Goal: Information Seeking & Learning: Understand process/instructions

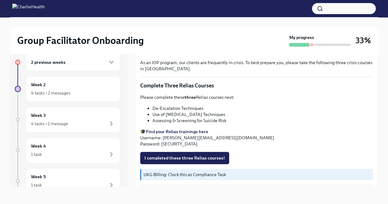
scroll to position [211, 0]
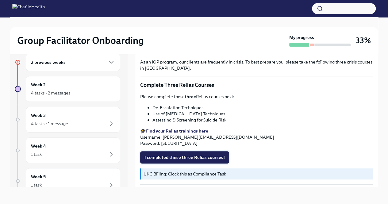
click at [207, 155] on span "I completed these three Relias courses!" at bounding box center [185, 157] width 80 height 6
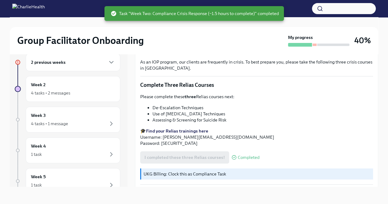
click at [85, 62] on div "2 previous weeks" at bounding box center [73, 62] width 84 height 7
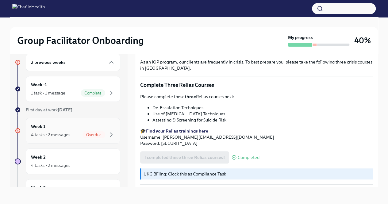
click at [107, 138] on div "Week 1 4 tasks • 2 messages Overdue" at bounding box center [73, 131] width 95 height 26
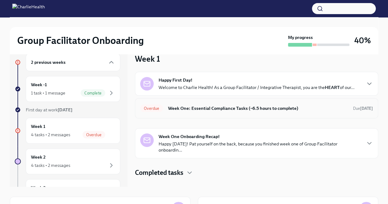
click at [175, 108] on h6 "Week One: Essential Compliance Tasks (~6.5 hours to complete)" at bounding box center [258, 108] width 180 height 7
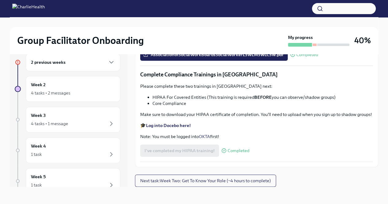
scroll to position [1421, 0]
click at [191, 182] on span "Next task : Week Two: Get To Know Your Role (~4 hours to complete)" at bounding box center [205, 181] width 131 height 6
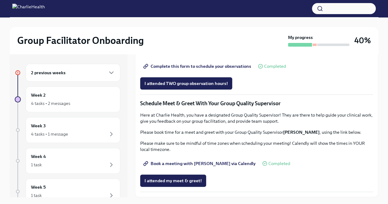
click at [70, 73] on div "2 previous weeks" at bounding box center [73, 72] width 84 height 7
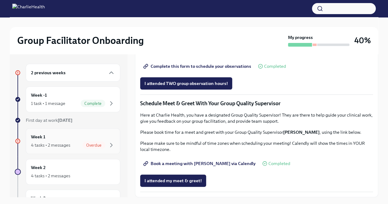
click at [74, 140] on div "Week 1 4 tasks • 2 messages Overdue" at bounding box center [73, 140] width 84 height 15
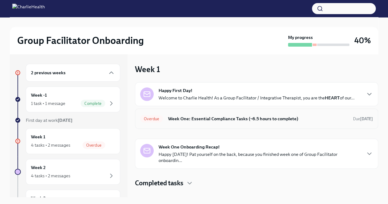
click at [182, 118] on h6 "Week One: Essential Compliance Tasks (~6.5 hours to complete)" at bounding box center [258, 118] width 180 height 7
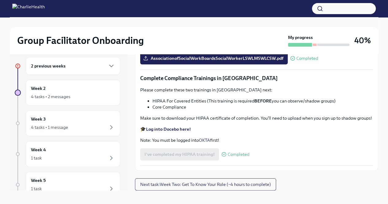
scroll to position [10, 0]
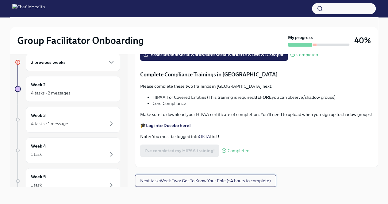
click at [215, 184] on button "Next task : Week Two: Get To Know Your Role (~4 hours to complete)" at bounding box center [205, 181] width 141 height 12
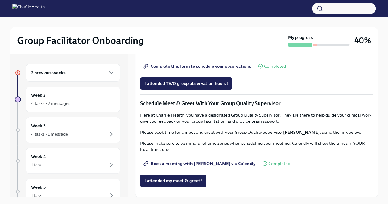
click at [75, 74] on div "2 previous weeks" at bounding box center [73, 72] width 84 height 7
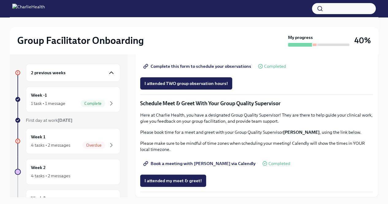
click at [108, 73] on icon "button" at bounding box center [111, 72] width 7 height 7
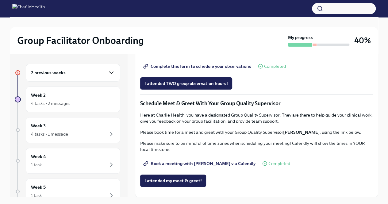
click at [108, 73] on icon "button" at bounding box center [111, 72] width 7 height 7
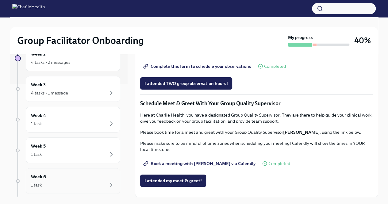
scroll to position [52, 0]
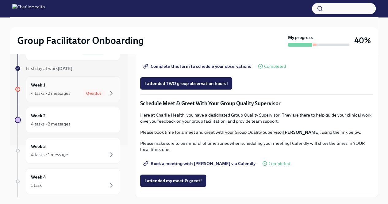
click at [89, 91] on span "Overdue" at bounding box center [94, 93] width 23 height 5
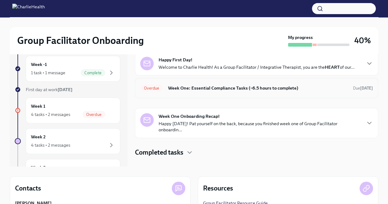
click at [187, 90] on h6 "Week One: Essential Compliance Tasks (~6.5 hours to complete)" at bounding box center [258, 88] width 180 height 7
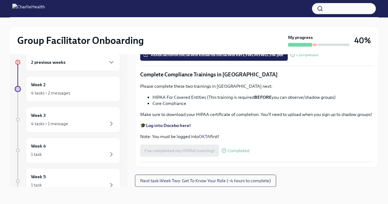
scroll to position [1421, 0]
click at [168, 182] on span "Next task : Week Two: Get To Know Your Role (~4 hours to complete)" at bounding box center [205, 181] width 131 height 6
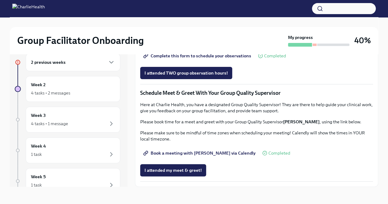
scroll to position [559, 0]
click at [75, 115] on div "Week 3 4 tasks • 1 message" at bounding box center [73, 119] width 84 height 15
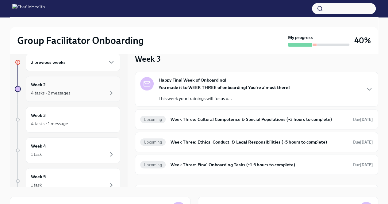
click at [56, 89] on div "4 tasks • 2 messages" at bounding box center [73, 92] width 84 height 7
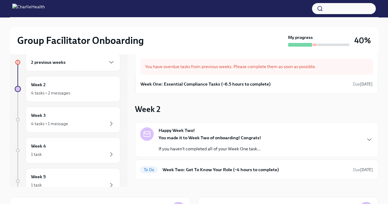
click at [199, 68] on div "You have overdue tasks from previous weeks. Please complete them as soon as pos…" at bounding box center [256, 67] width 233 height 16
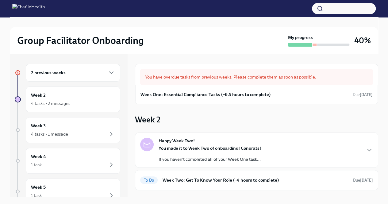
click at [98, 69] on div "2 previous weeks" at bounding box center [73, 72] width 84 height 7
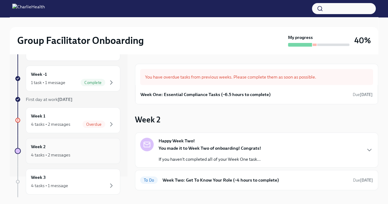
scroll to position [31, 0]
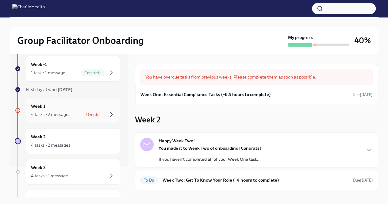
click at [108, 117] on icon "button" at bounding box center [111, 114] width 7 height 7
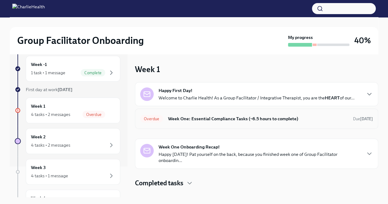
click at [173, 122] on div "Overdue Week One: Essential Compliance Tasks (~6.5 hours to complete) Due [DATE]" at bounding box center [256, 119] width 233 height 10
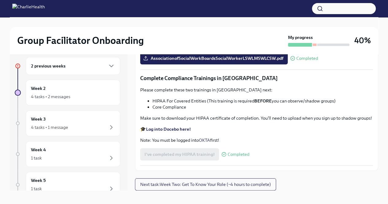
scroll to position [10, 0]
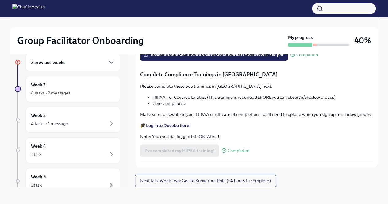
click at [162, 184] on span "Next task : Week Two: Get To Know Your Role (~4 hours to complete)" at bounding box center [205, 181] width 131 height 6
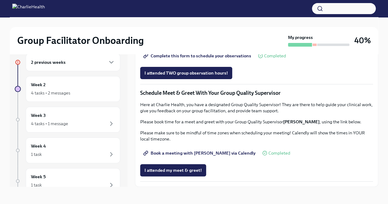
scroll to position [559, 0]
click at [123, 184] on div "2 previous weeks Week 2 4 tasks • 2 messages Week 3 4 tasks • 1 message Week 4 …" at bounding box center [69, 115] width 118 height 143
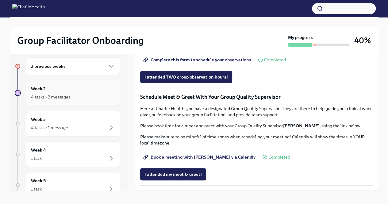
scroll to position [0, 0]
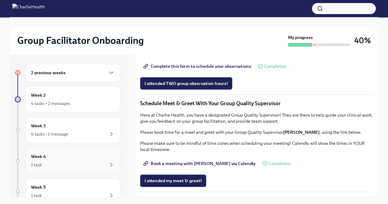
click at [69, 162] on div "1 task" at bounding box center [73, 164] width 84 height 7
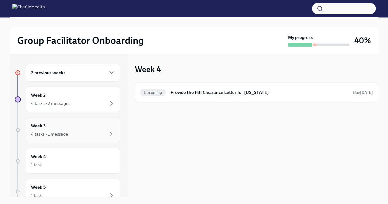
click at [58, 129] on div "Week 3 4 tasks • 1 message" at bounding box center [73, 129] width 84 height 15
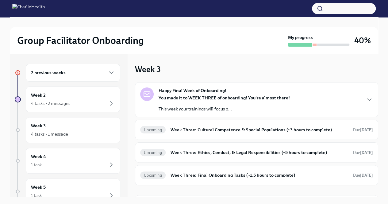
click at [212, 94] on div "Happy Final Week of Onboarding! You made it to WEEK THREE of onboarding! You're…" at bounding box center [224, 99] width 131 height 25
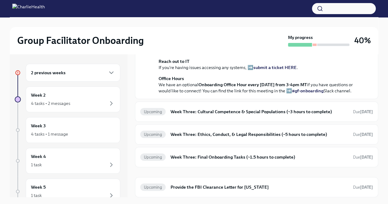
scroll to position [241, 0]
click at [208, 114] on h6 "Week Three: Cultural Competence & Special Populations (~3 hours to complete)" at bounding box center [260, 111] width 178 height 7
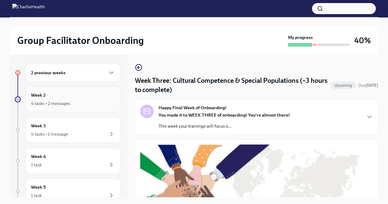
click at [64, 95] on div "Week 2 4 tasks • 2 messages" at bounding box center [73, 99] width 84 height 15
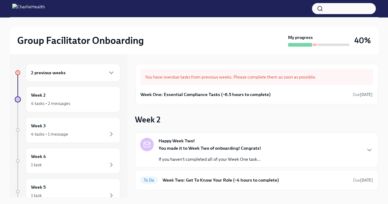
scroll to position [51, 0]
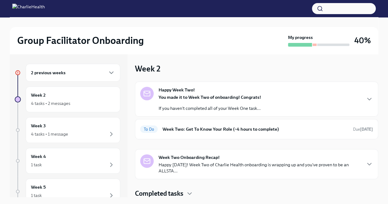
click at [235, 100] on p "You made it to Week Two of onboarding! Congrats!" at bounding box center [210, 97] width 102 height 6
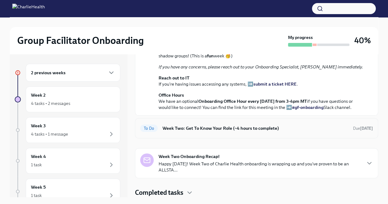
scroll to position [247, 0]
click at [226, 128] on h6 "Week Two: Get To Know Your Role (~4 hours to complete)" at bounding box center [256, 128] width 186 height 7
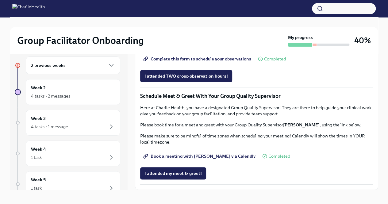
scroll to position [10, 0]
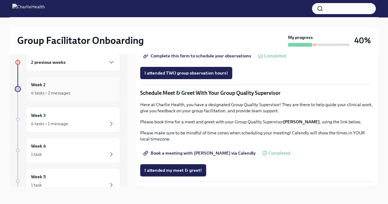
click at [98, 92] on div "4 tasks • 2 messages" at bounding box center [73, 92] width 84 height 7
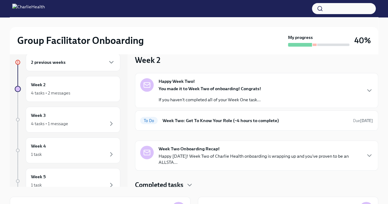
scroll to position [51, 0]
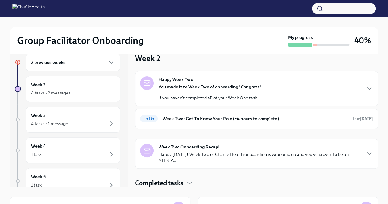
click at [181, 146] on strong "Week Two Onboarding Recap!" at bounding box center [189, 147] width 61 height 6
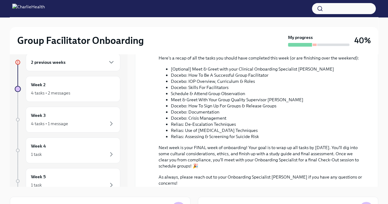
scroll to position [324, 0]
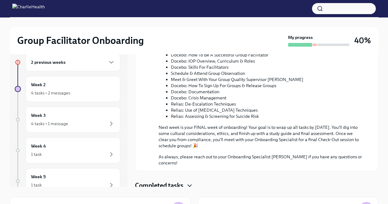
click at [188, 182] on icon "button" at bounding box center [189, 185] width 7 height 7
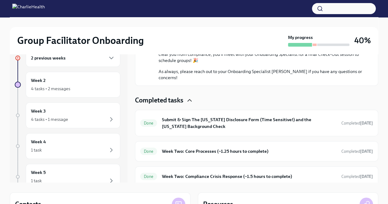
scroll to position [41, 0]
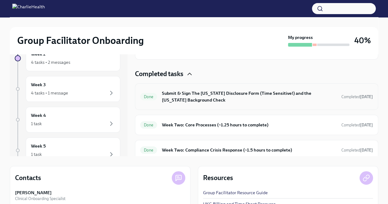
click at [234, 91] on h6 "Submit & Sign The [US_STATE] Disclosure Form (Time Sensitive!) and the [US_STAT…" at bounding box center [249, 97] width 175 height 14
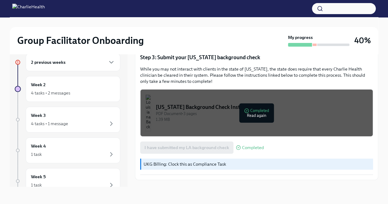
scroll to position [196, 0]
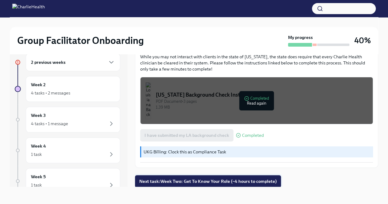
click at [206, 182] on span "Next task : Week Two: Get To Know Your Role (~4 hours to complete)" at bounding box center [207, 181] width 137 height 6
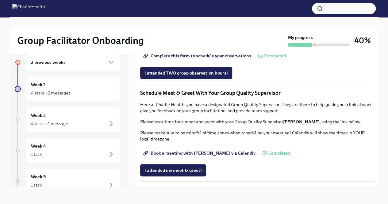
scroll to position [559, 0]
click at [77, 122] on div "4 tasks • 1 message" at bounding box center [73, 123] width 84 height 7
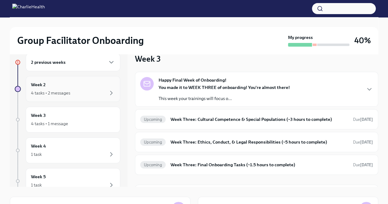
click at [82, 86] on div "Week 2 4 tasks • 2 messages" at bounding box center [73, 88] width 84 height 15
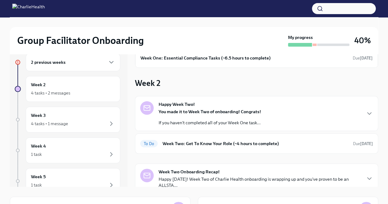
scroll to position [51, 0]
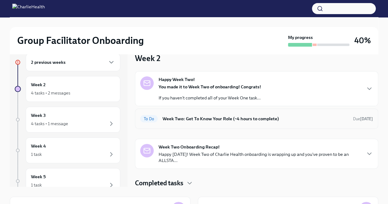
click at [186, 118] on h6 "Week Two: Get To Know Your Role (~4 hours to complete)" at bounding box center [256, 118] width 186 height 7
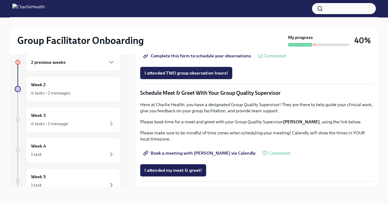
scroll to position [559, 0]
click at [80, 64] on div "2 previous weeks" at bounding box center [73, 62] width 84 height 7
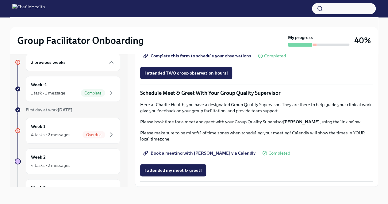
click at [93, 62] on div "2 previous weeks" at bounding box center [73, 62] width 84 height 7
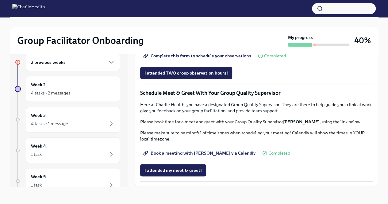
click at [93, 62] on div "2 previous weeks" at bounding box center [73, 62] width 84 height 7
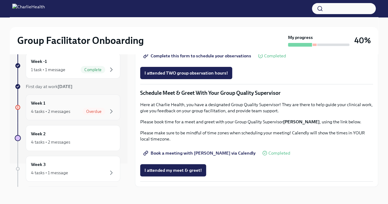
scroll to position [61, 0]
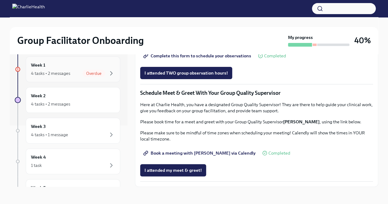
click at [91, 73] on span "Overdue" at bounding box center [94, 73] width 23 height 5
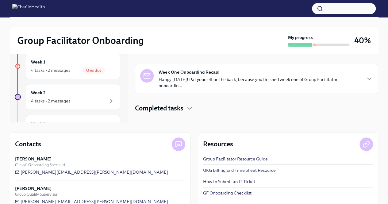
scroll to position [88, 0]
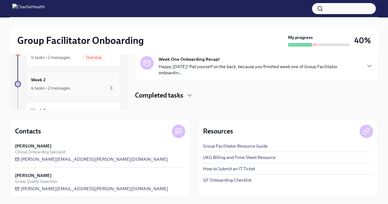
click at [86, 87] on div "4 tasks • 2 messages" at bounding box center [73, 87] width 84 height 7
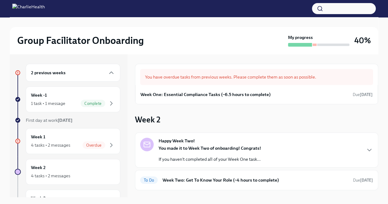
click at [85, 72] on div "2 previous weeks" at bounding box center [73, 72] width 84 height 7
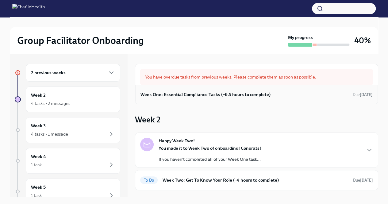
click at [208, 91] on h6 "Week One: Essential Compliance Tasks (~6.5 hours to complete)" at bounding box center [206, 94] width 130 height 7
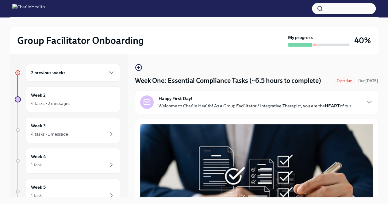
click at [214, 105] on div "Happy First Day! Welcome to Charlie Health! As a Group Facilitator / Integrativ…" at bounding box center [257, 102] width 196 height 14
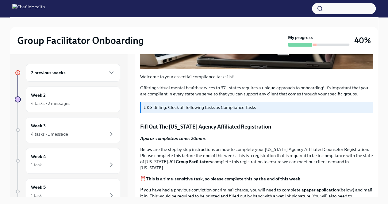
scroll to position [422, 0]
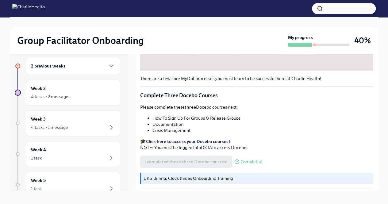
scroll to position [10, 0]
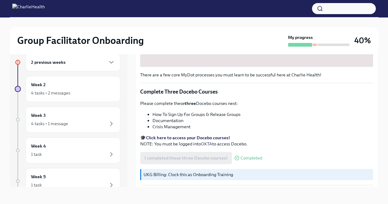
click at [270, 172] on p "UKG Billing: Clock this as Onboarding Training" at bounding box center [257, 175] width 227 height 6
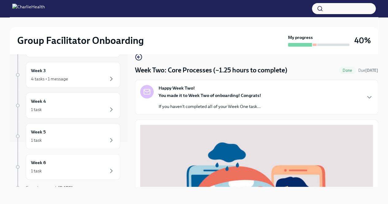
scroll to position [72, 0]
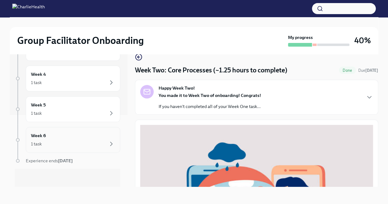
click at [59, 145] on div "1 task" at bounding box center [73, 143] width 84 height 7
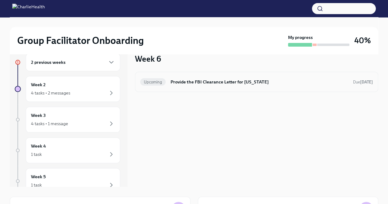
click at [193, 81] on h6 "Provide the FBI Clearance Letter for [US_STATE]" at bounding box center [260, 82] width 178 height 7
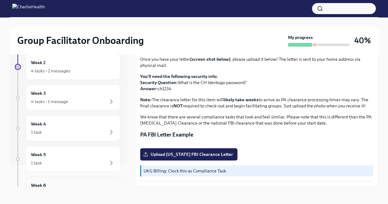
scroll to position [31, 0]
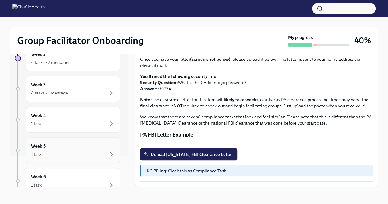
click at [75, 155] on div "1 task" at bounding box center [73, 154] width 84 height 7
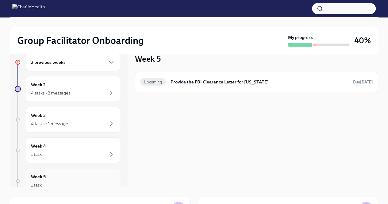
click at [68, 187] on div "2 previous weeks Week 2 4 tasks • 2 messages Week 3 4 tasks • 1 message Week 4 …" at bounding box center [194, 159] width 369 height 231
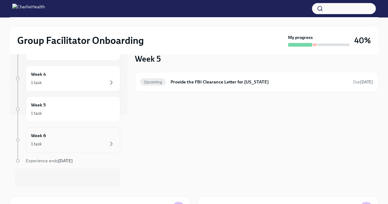
click at [70, 138] on div "Week 6 1 task" at bounding box center [73, 139] width 84 height 15
click at [66, 140] on div "1 task" at bounding box center [73, 143] width 84 height 7
click at [49, 143] on div "1 task" at bounding box center [73, 143] width 84 height 7
click at [56, 113] on div "1 task" at bounding box center [73, 113] width 84 height 7
click at [64, 74] on div "Week 4 1 task" at bounding box center [73, 78] width 84 height 15
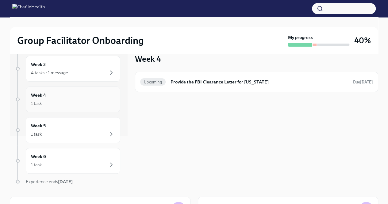
scroll to position [41, 0]
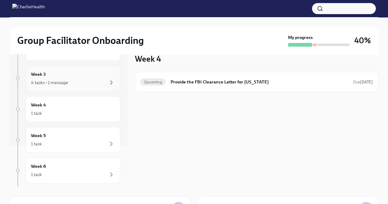
click at [74, 83] on div "4 tasks • 1 message" at bounding box center [73, 82] width 84 height 7
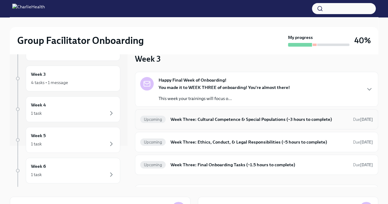
click at [194, 119] on h6 "Week Three: Cultural Competence & Special Populations (~3 hours to complete)" at bounding box center [260, 119] width 178 height 7
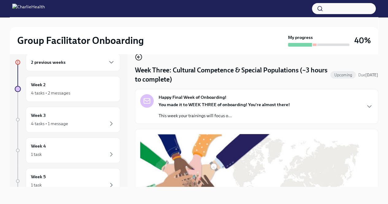
click at [139, 56] on icon "button" at bounding box center [138, 56] width 7 height 7
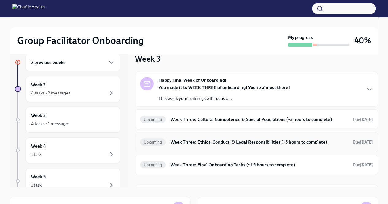
click at [220, 141] on h6 "Week Three: Ethics, Conduct, & Legal Responsibilities (~5 hours to complete)" at bounding box center [260, 142] width 178 height 7
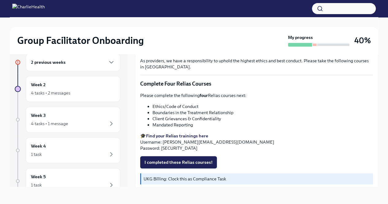
scroll to position [276, 0]
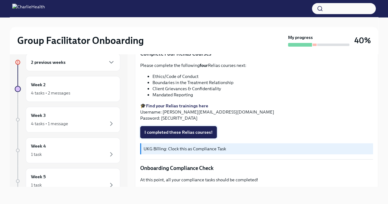
click at [191, 131] on span "I completed these Relias courses!" at bounding box center [179, 132] width 68 height 6
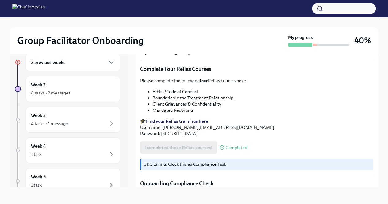
scroll to position [215, 0]
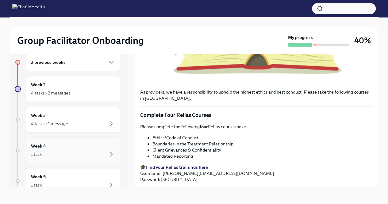
click at [86, 151] on div "1 task" at bounding box center [73, 154] width 84 height 7
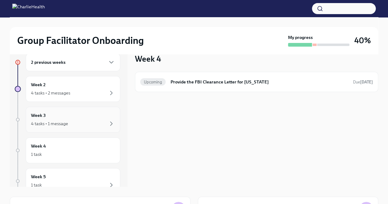
click at [87, 121] on div "4 tasks • 1 message" at bounding box center [73, 123] width 84 height 7
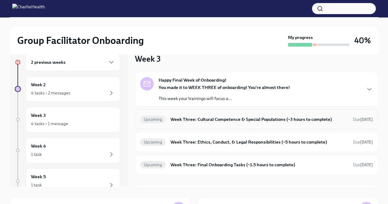
click at [191, 121] on h6 "Week Three: Cultural Competence & Special Populations (~3 hours to complete)" at bounding box center [260, 119] width 178 height 7
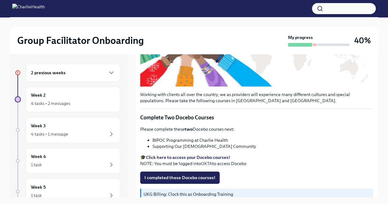
click at [100, 79] on div "2 previous weeks" at bounding box center [73, 73] width 95 height 18
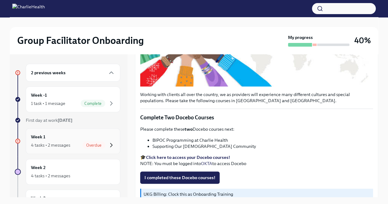
click at [108, 143] on icon "button" at bounding box center [111, 144] width 7 height 7
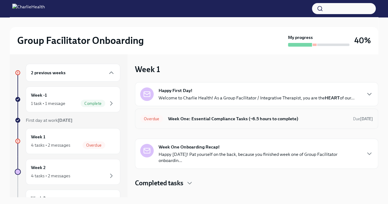
click at [165, 120] on div "Overdue Week One: Essential Compliance Tasks (~6.5 hours to complete) Due [DATE]" at bounding box center [256, 119] width 233 height 10
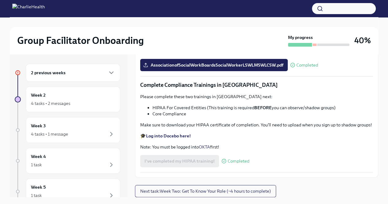
scroll to position [1421, 0]
click at [209, 188] on button "Next task : Week Two: Get To Know Your Role (~4 hours to complete)" at bounding box center [205, 191] width 141 height 12
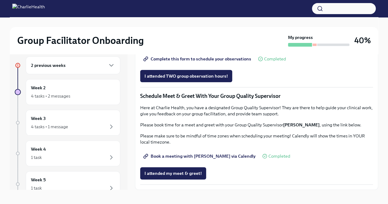
scroll to position [10, 0]
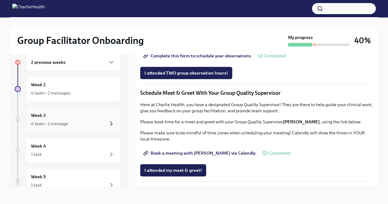
click at [110, 122] on icon "button" at bounding box center [111, 124] width 2 height 4
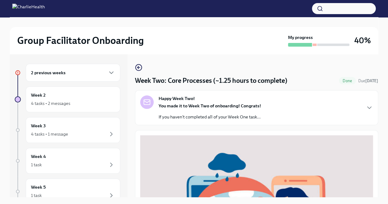
click at [94, 73] on div "2 previous weeks" at bounding box center [73, 72] width 84 height 7
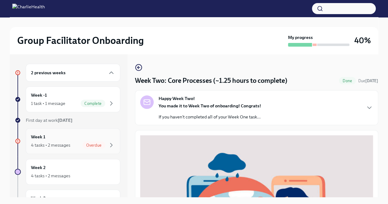
click at [72, 146] on div "4 tasks • 2 messages Overdue" at bounding box center [73, 144] width 84 height 7
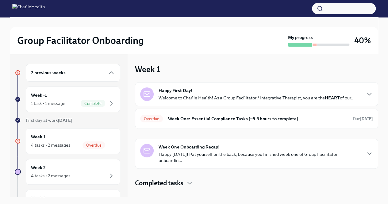
click at [269, 102] on div "Happy First Day! Welcome to Charlie Health! As a Group Facilitator / Integrativ…" at bounding box center [256, 94] width 243 height 24
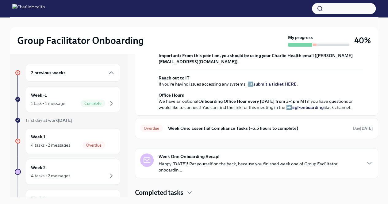
scroll to position [244, 0]
click at [247, 127] on h6 "Week One: Essential Compliance Tasks (~6.5 hours to complete)" at bounding box center [258, 128] width 180 height 7
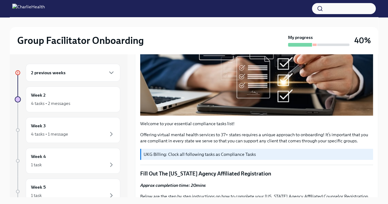
scroll to position [184, 0]
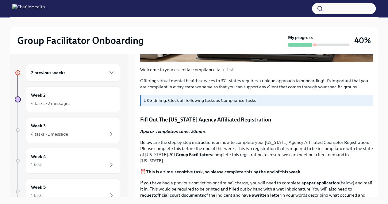
click at [244, 103] on p "UKG Billing: Clock all following tasks as Compliance Tasks" at bounding box center [257, 100] width 227 height 6
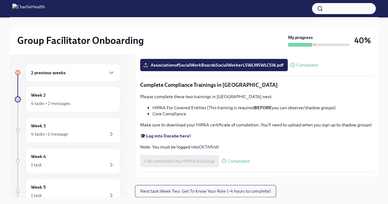
scroll to position [1421, 0]
click at [238, 190] on span "Next task : Week Two: Get To Know Your Role (~4 hours to complete)" at bounding box center [205, 191] width 131 height 6
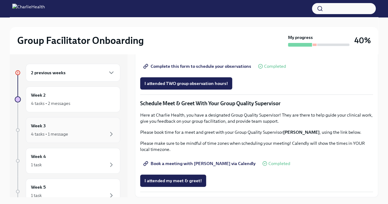
click at [59, 123] on div "Week 3 4 tasks • 1 message" at bounding box center [73, 129] width 84 height 15
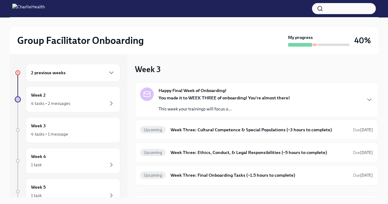
click at [88, 76] on div "2 previous weeks" at bounding box center [73, 73] width 95 height 18
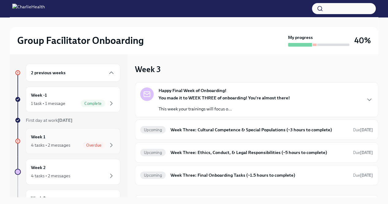
click at [87, 145] on span "Overdue" at bounding box center [94, 145] width 23 height 5
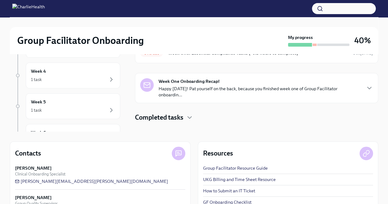
scroll to position [88, 0]
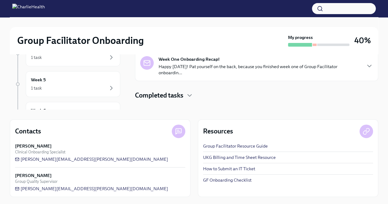
click at [218, 181] on link "GF Onboarding Checklist" at bounding box center [227, 180] width 48 height 6
